Goal: Book appointment/travel/reservation

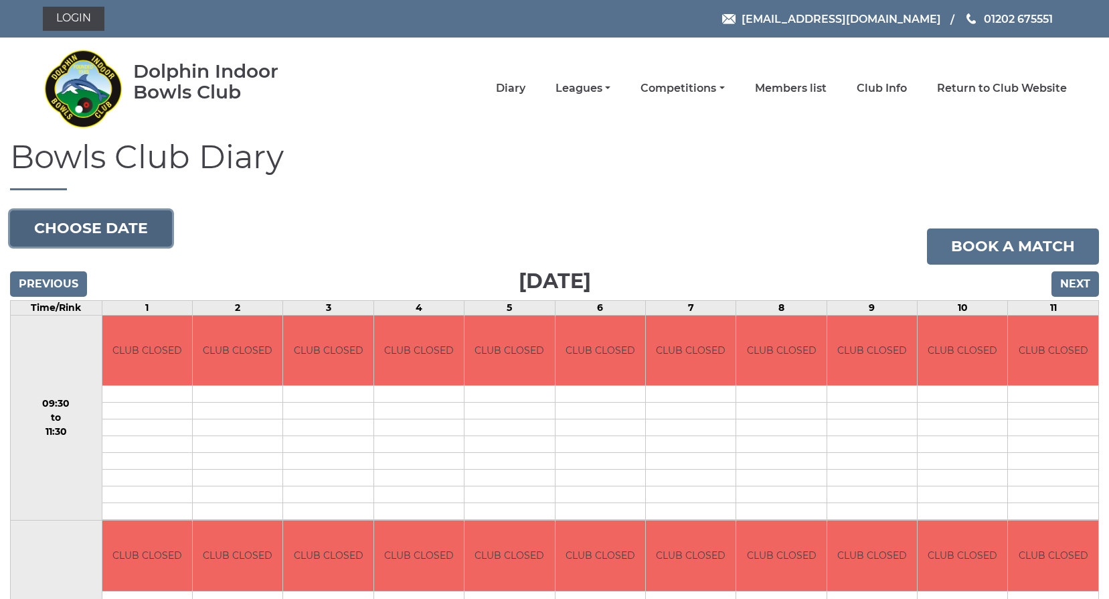
click at [98, 220] on button "Choose date" at bounding box center [91, 228] width 162 height 36
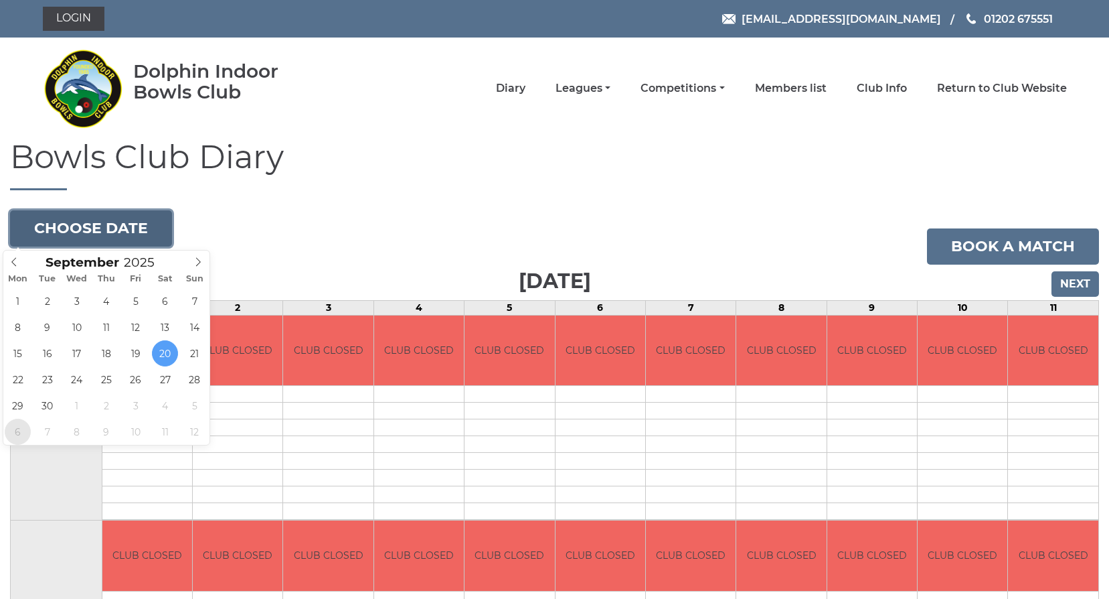
type input "2025-10-06"
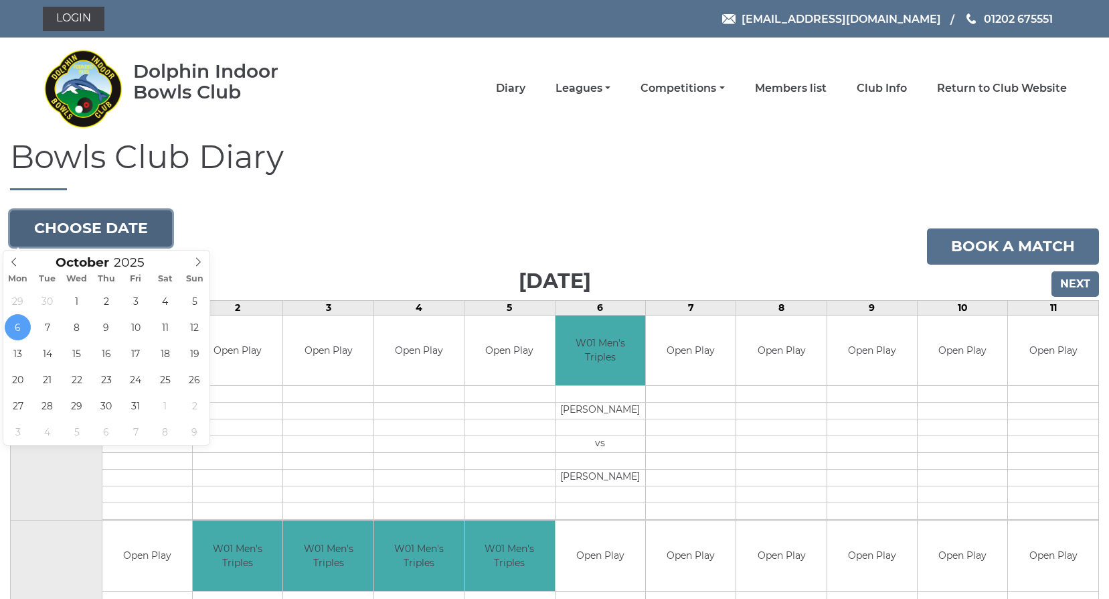
click at [106, 226] on button "Choose date" at bounding box center [91, 228] width 162 height 36
type input "2025-10-09"
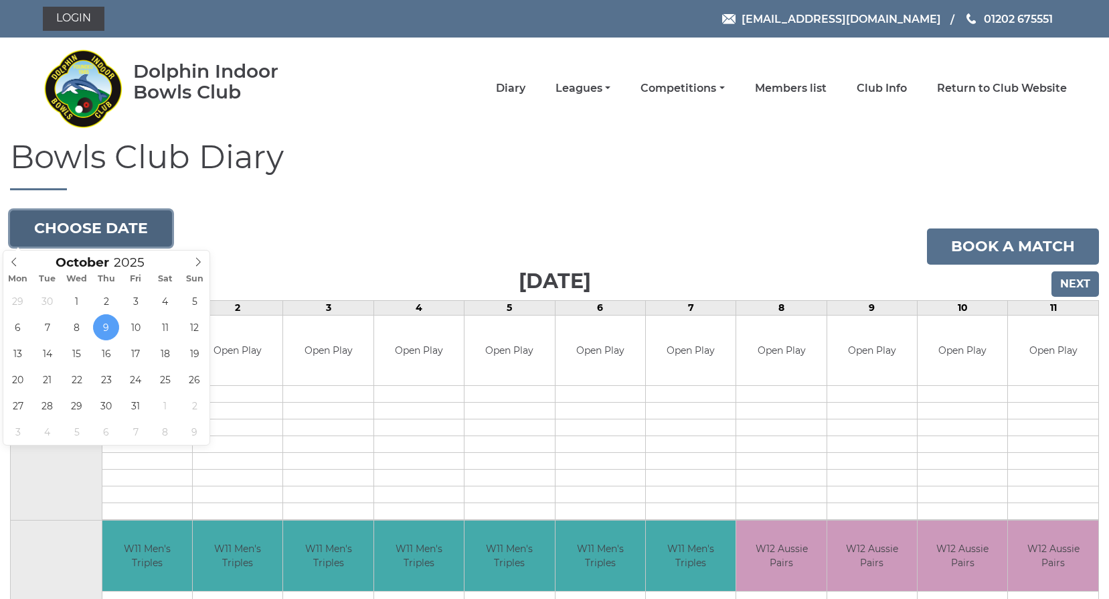
click at [96, 222] on button "Choose date" at bounding box center [91, 228] width 162 height 36
type input "2025-10-13"
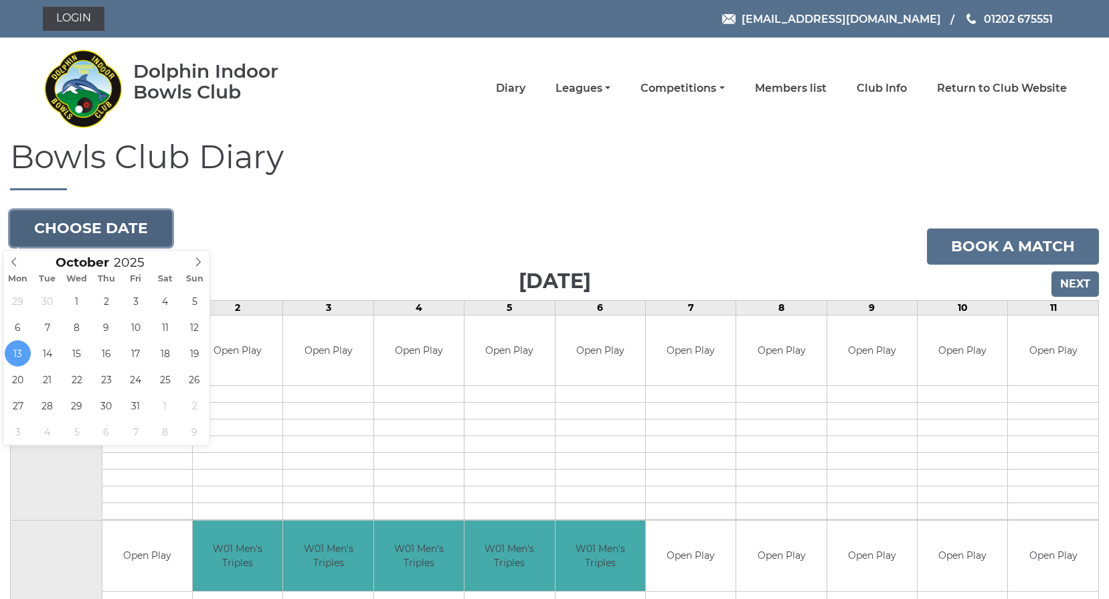
click at [69, 227] on button "Choose date" at bounding box center [91, 228] width 162 height 36
type input "[DATE]"
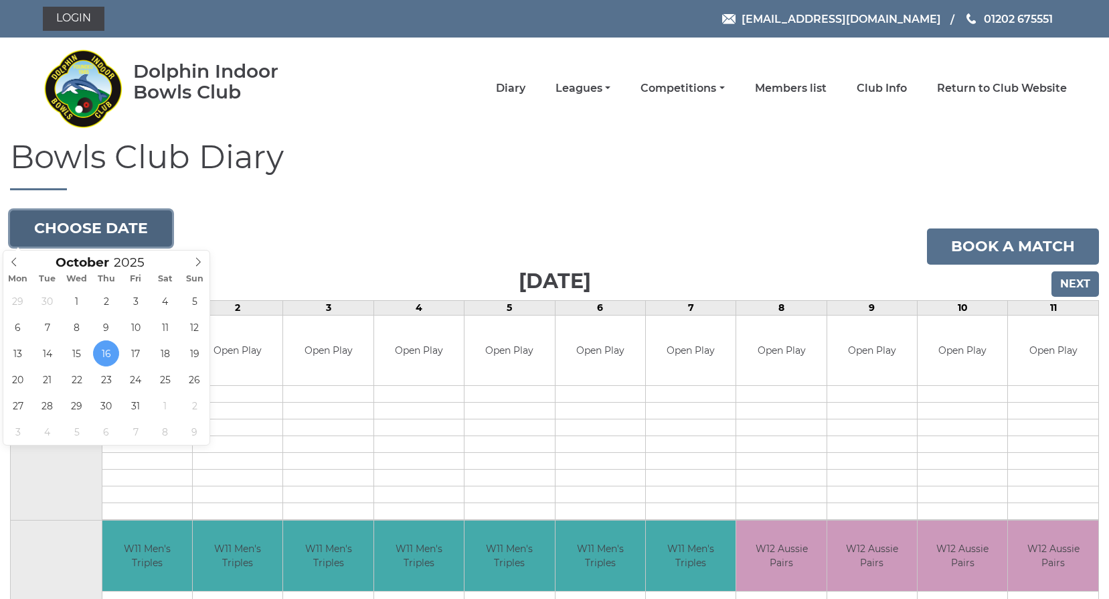
click at [100, 218] on button "Choose date" at bounding box center [91, 228] width 162 height 36
type input "2025-10-20"
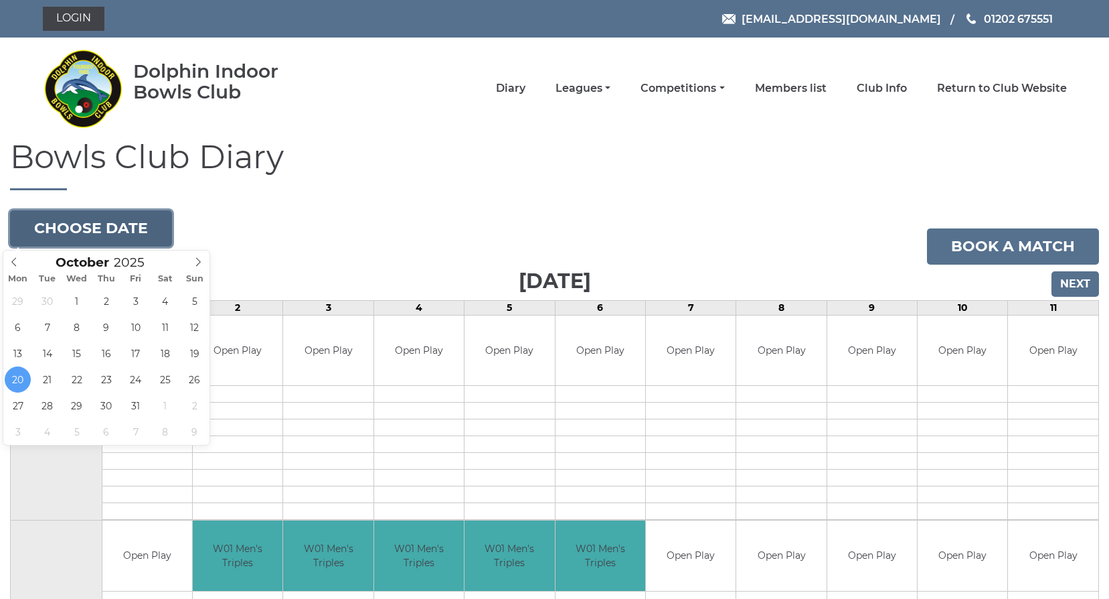
click at [52, 226] on button "Choose date" at bounding box center [91, 228] width 162 height 36
type input "[DATE]"
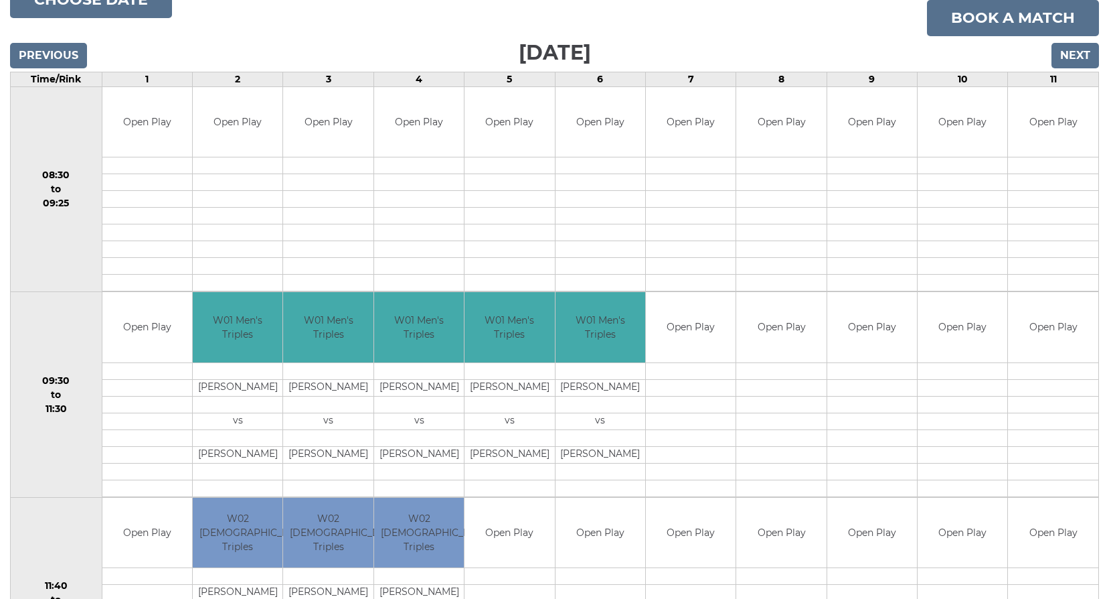
scroll to position [268, 0]
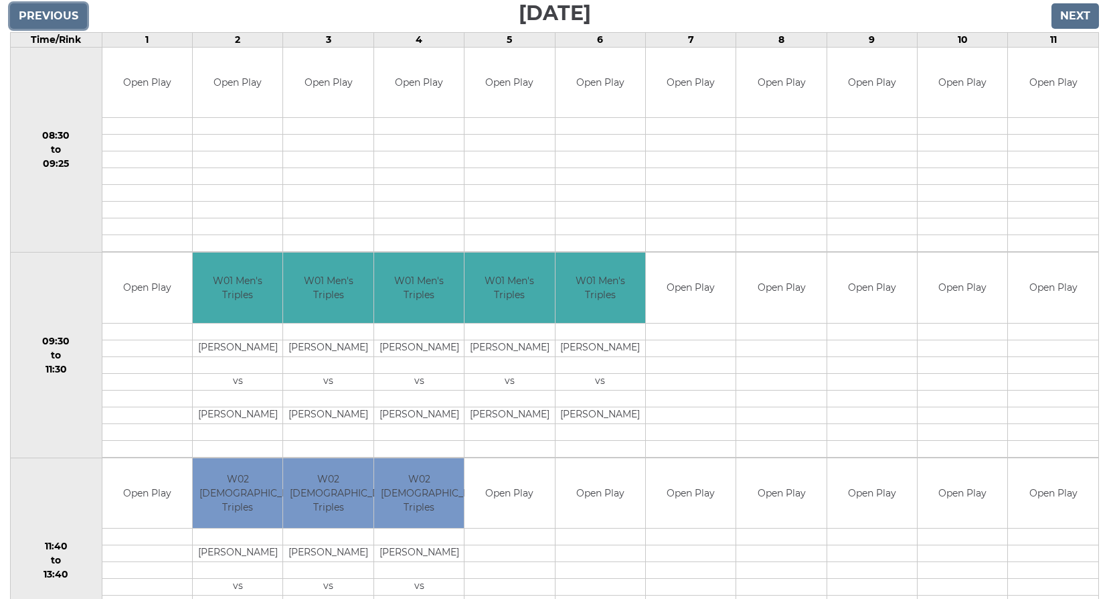
click at [70, 19] on input "Previous" at bounding box center [48, 15] width 77 height 25
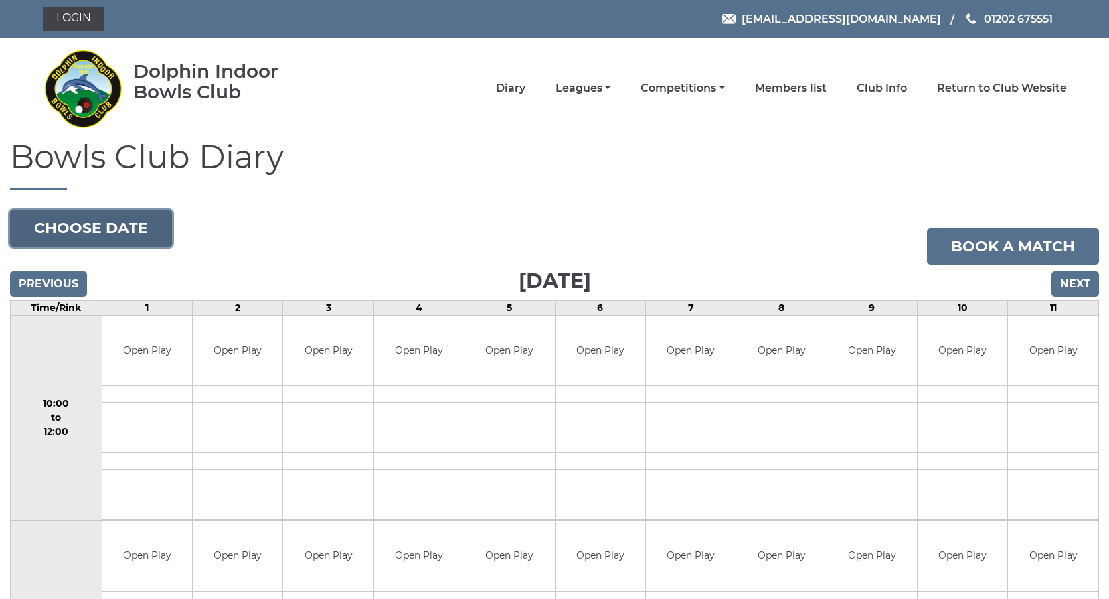
click at [64, 230] on button "Choose date" at bounding box center [91, 228] width 162 height 36
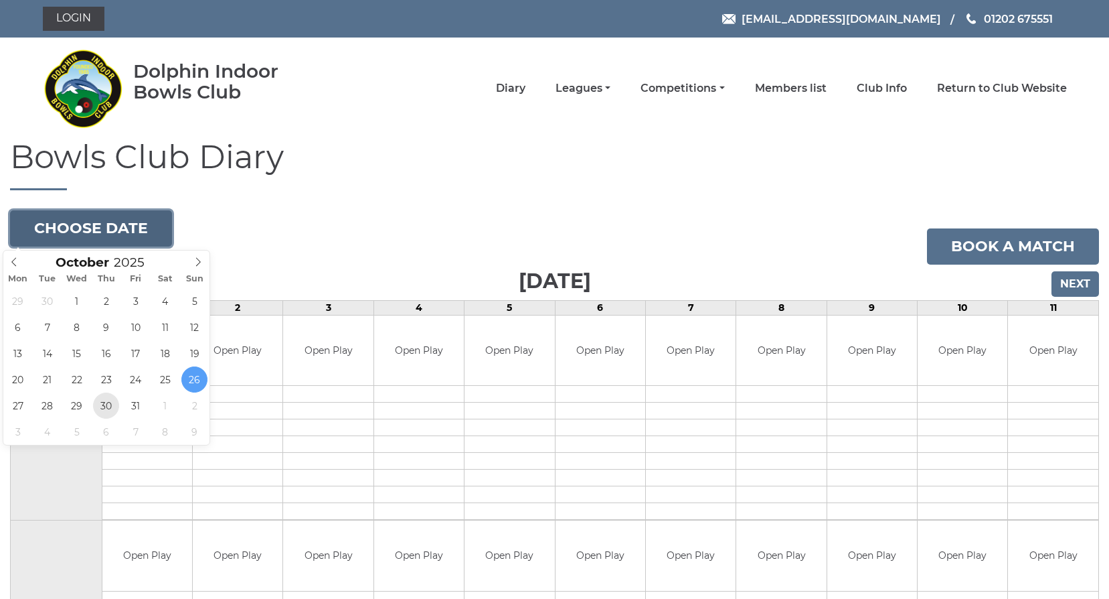
type input "2025-10-30"
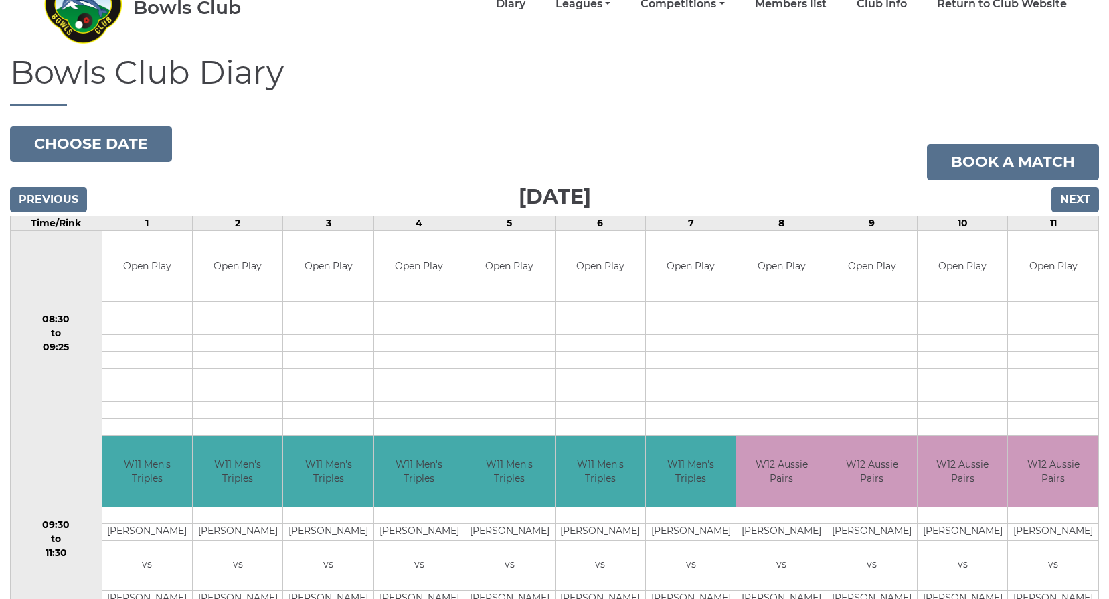
scroll to position [67, 0]
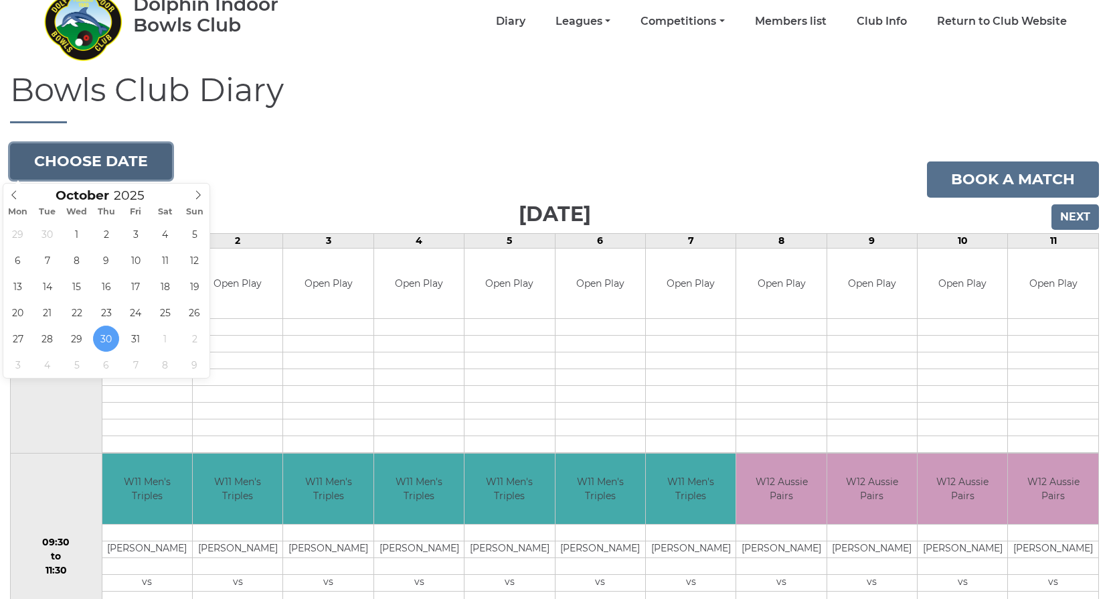
click at [53, 157] on button "Choose date" at bounding box center [91, 161] width 162 height 36
type input "2025-10-23"
